Goal: Task Accomplishment & Management: Manage account settings

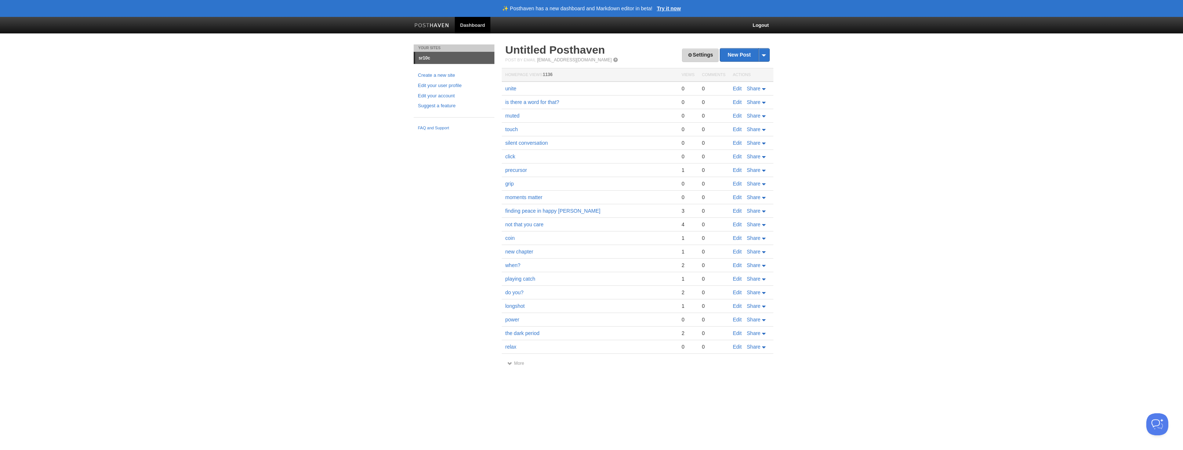
click at [699, 55] on link "Settings" at bounding box center [700, 55] width 36 height 14
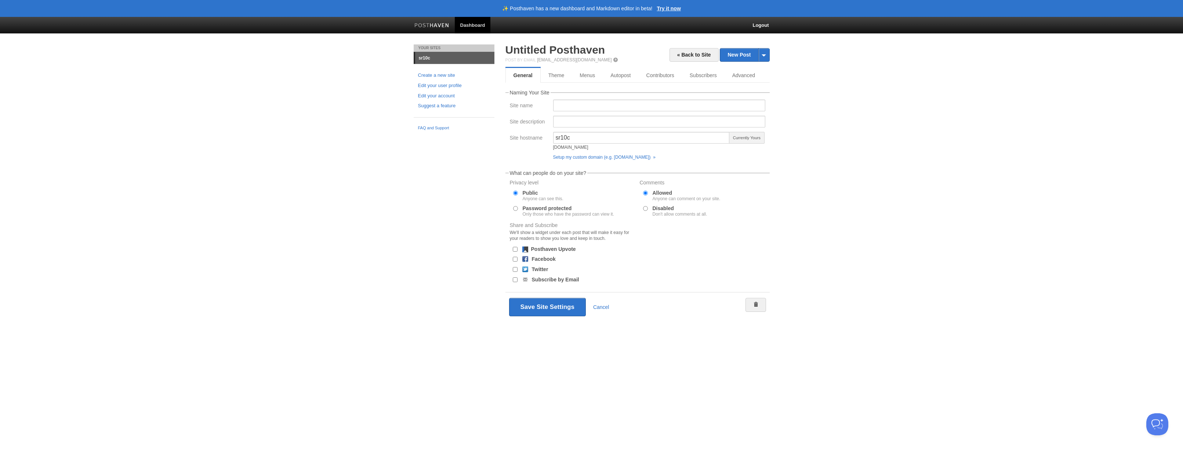
drag, startPoint x: 517, startPoint y: 207, endPoint x: 513, endPoint y: 207, distance: 4.4
click at [517, 207] on input "Password protected Only those who have the password can view it." at bounding box center [515, 208] width 5 height 5
radio input "true"
click at [539, 220] on input "text" at bounding box center [568, 225] width 91 height 12
type input "0927"
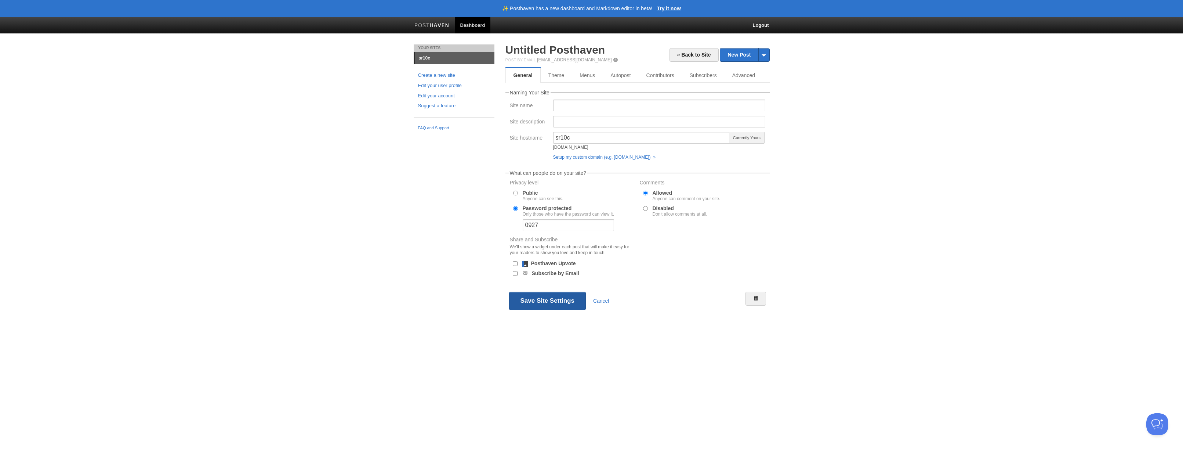
click at [534, 304] on button "Save Site Settings" at bounding box center [547, 300] width 77 height 18
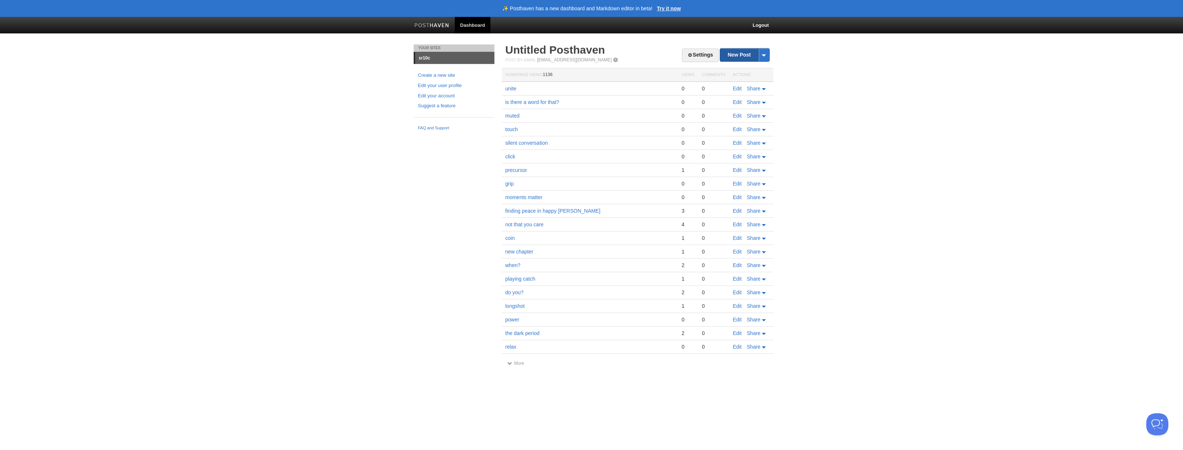
click at [740, 56] on link "New Post" at bounding box center [744, 54] width 49 height 13
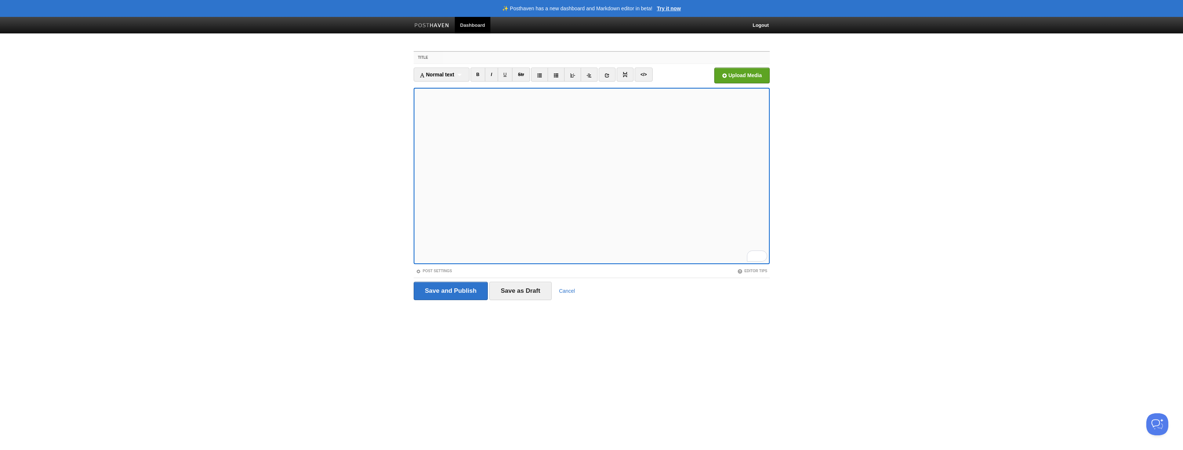
click at [451, 62] on input "Title" at bounding box center [606, 58] width 326 height 12
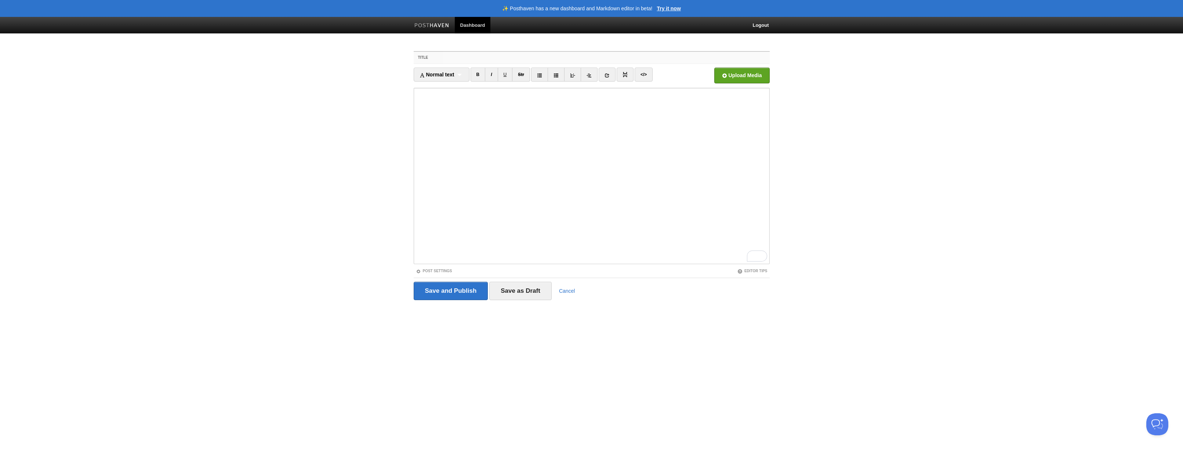
paste input "הִתנַגְשׁוּת"
type input "הִתנַגְשׁוּת"
click at [448, 284] on input "Save and Publish" at bounding box center [451, 290] width 75 height 18
click at [477, 58] on input "Title" at bounding box center [616, 58] width 326 height 12
click at [464, 56] on input "Title" at bounding box center [616, 58] width 326 height 12
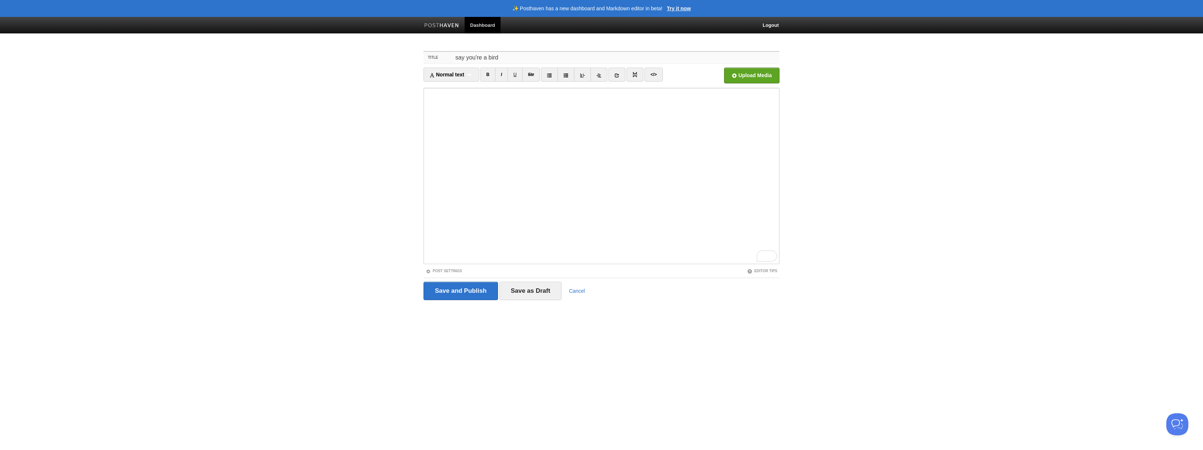
type input "say you're a bird"
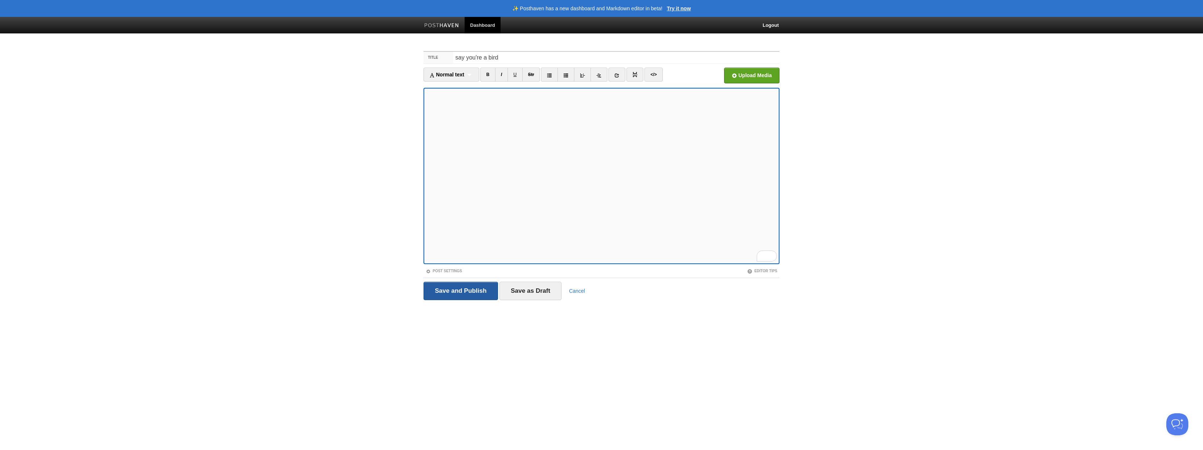
click at [472, 291] on input "Save and Publish" at bounding box center [461, 290] width 75 height 18
